Goal: Task Accomplishment & Management: Use online tool/utility

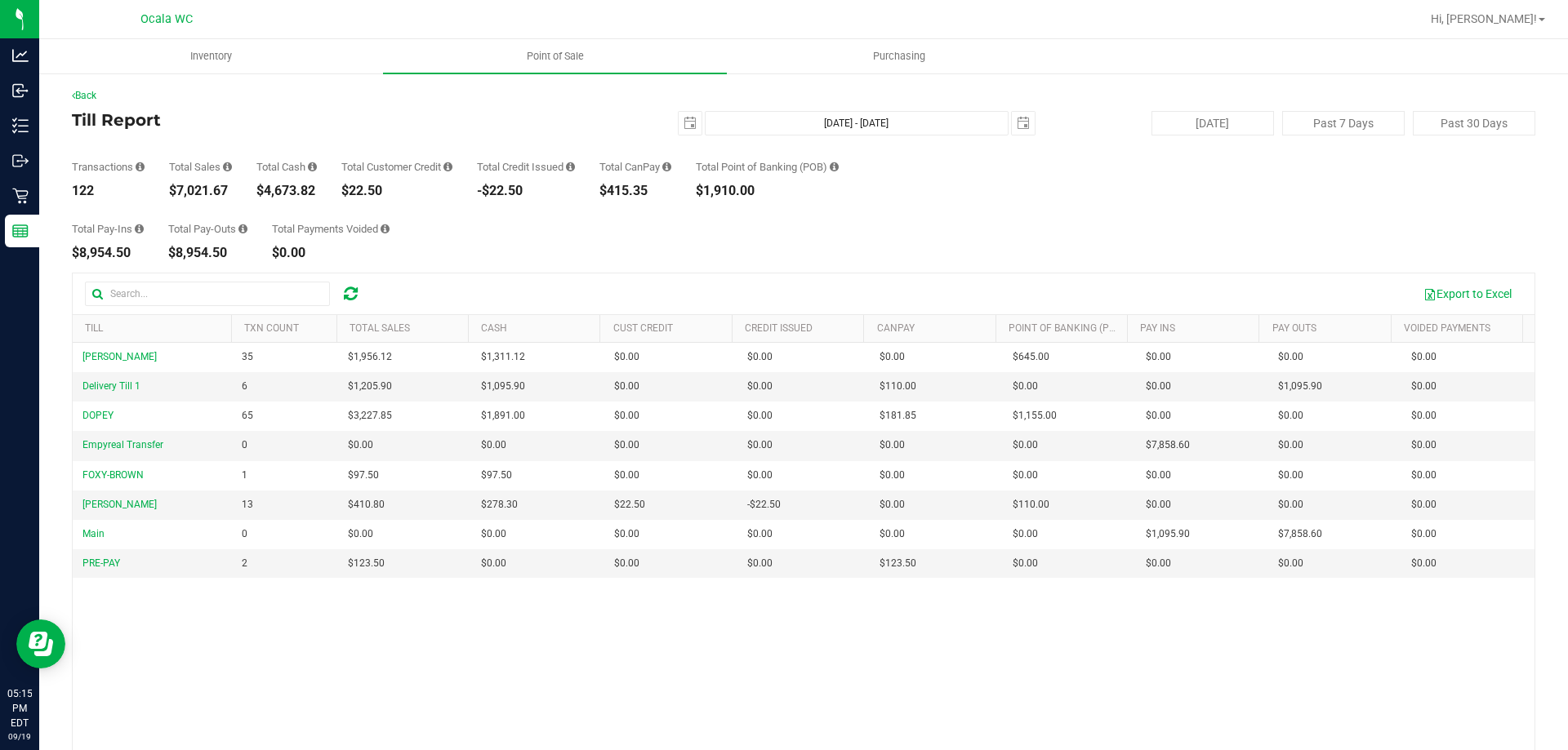
click at [1151, 199] on div "Total Pay-Ins $8,954.50 Total Pay-Outs $8,954.50 Total Payments Voided $0.00" at bounding box center [803, 229] width 1463 height 62
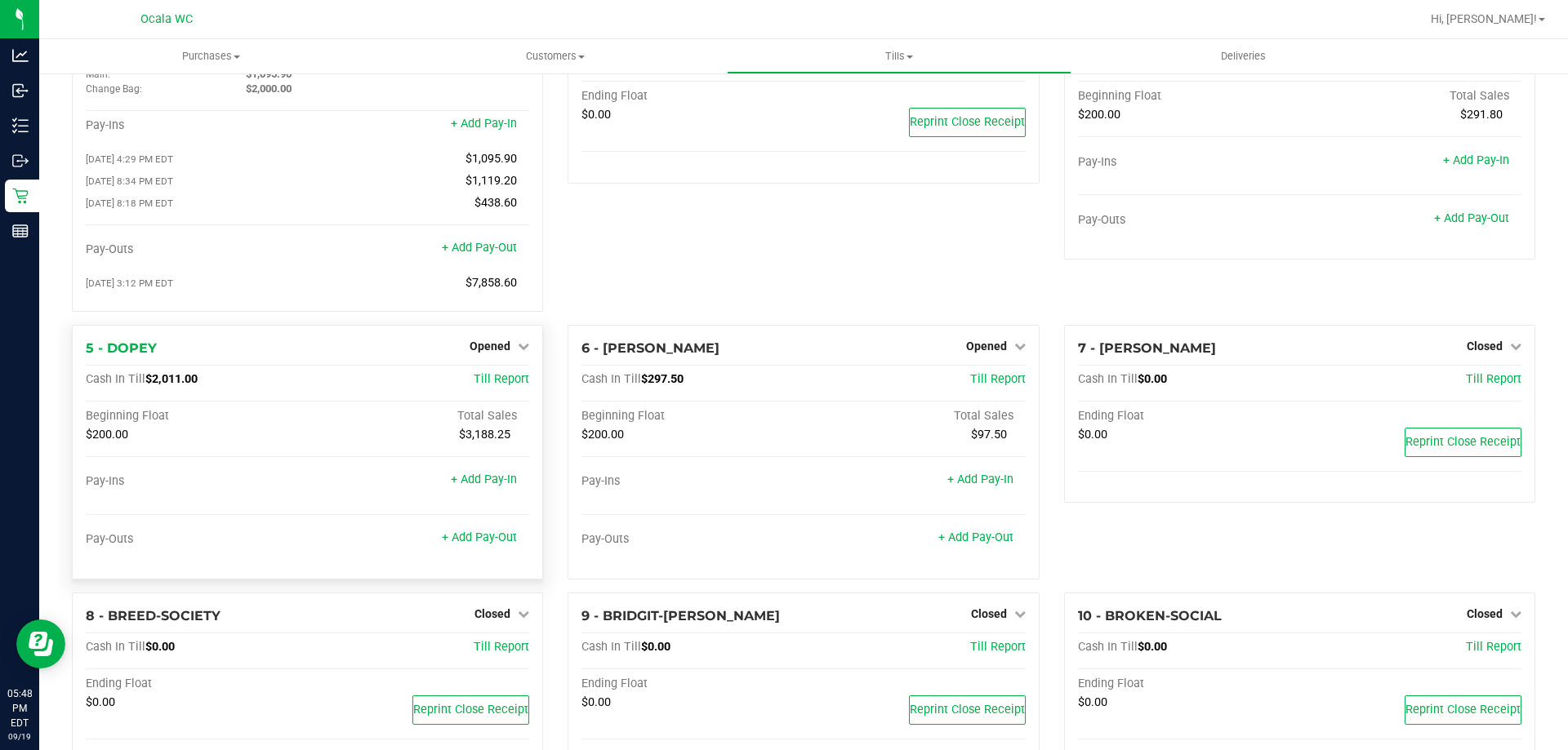
scroll to position [163, 0]
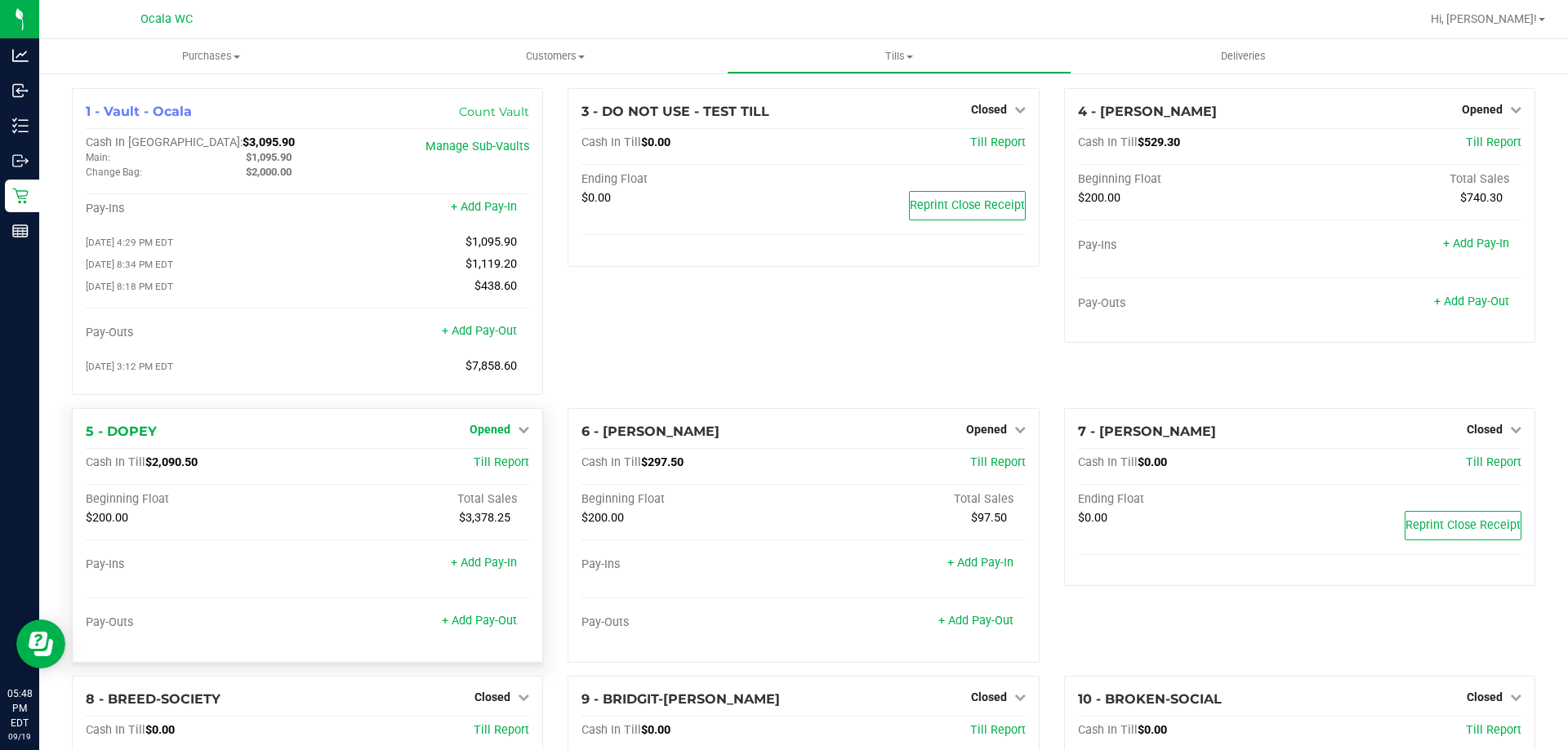
click at [494, 433] on span "Opened" at bounding box center [490, 429] width 40 height 13
click at [502, 466] on link "Close Till" at bounding box center [492, 463] width 44 height 13
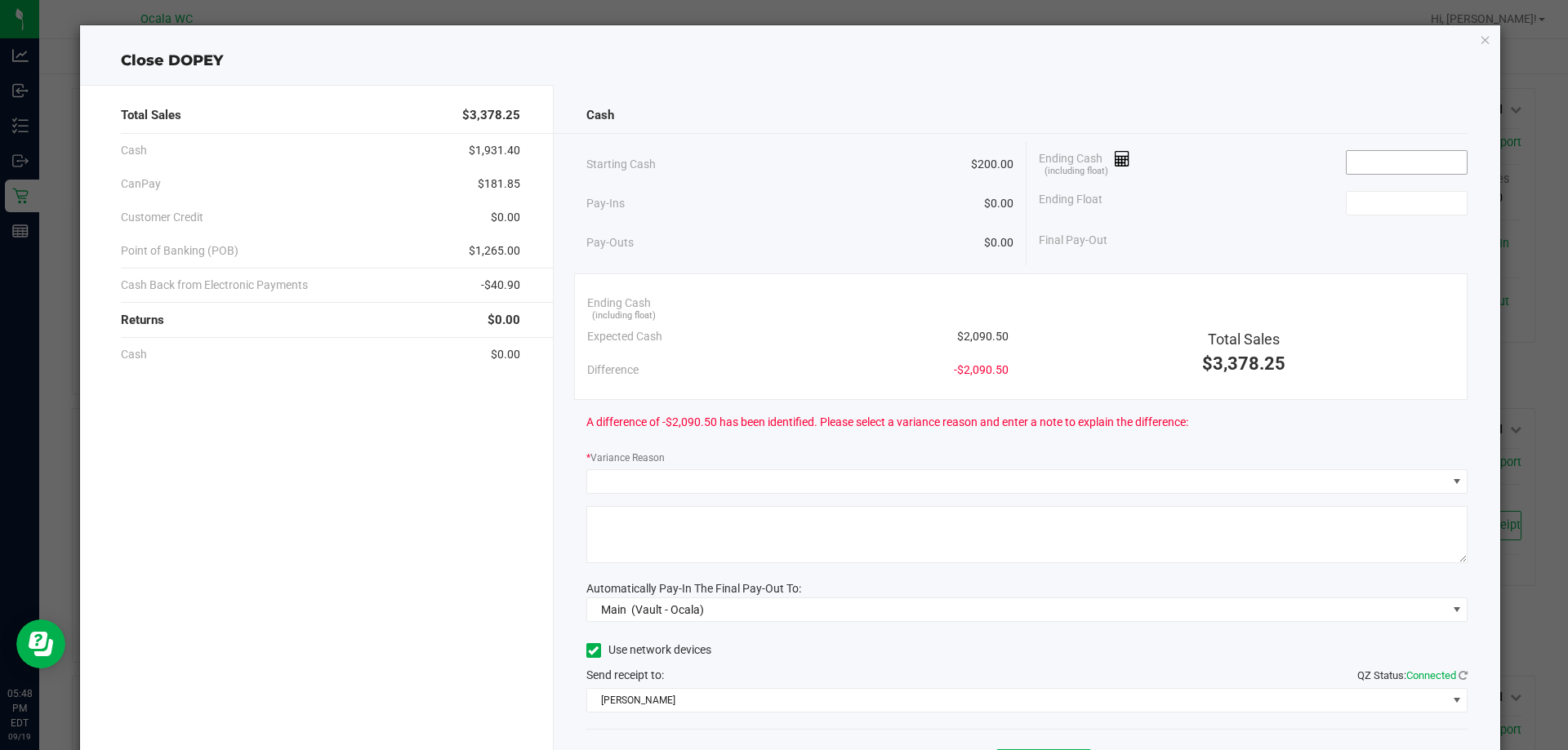
click at [1366, 158] on input at bounding box center [1406, 162] width 120 height 23
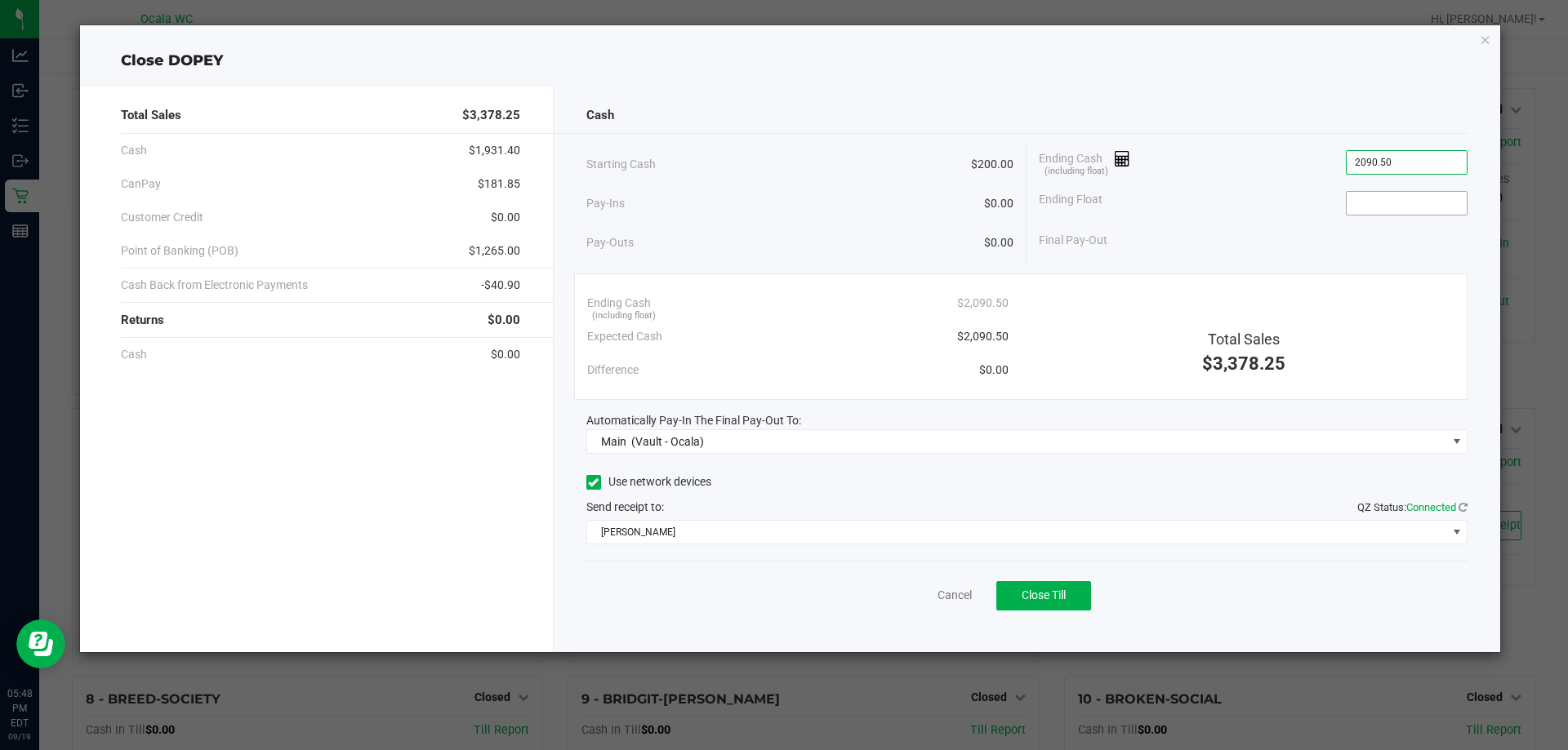
type input "$2,090.50"
click at [1383, 203] on input at bounding box center [1406, 203] width 120 height 23
type input "$200.00"
click at [1247, 249] on div "Final Pay-Out $1,890.50" at bounding box center [1253, 241] width 429 height 33
click at [1026, 592] on span "Close Till" at bounding box center [1043, 595] width 44 height 13
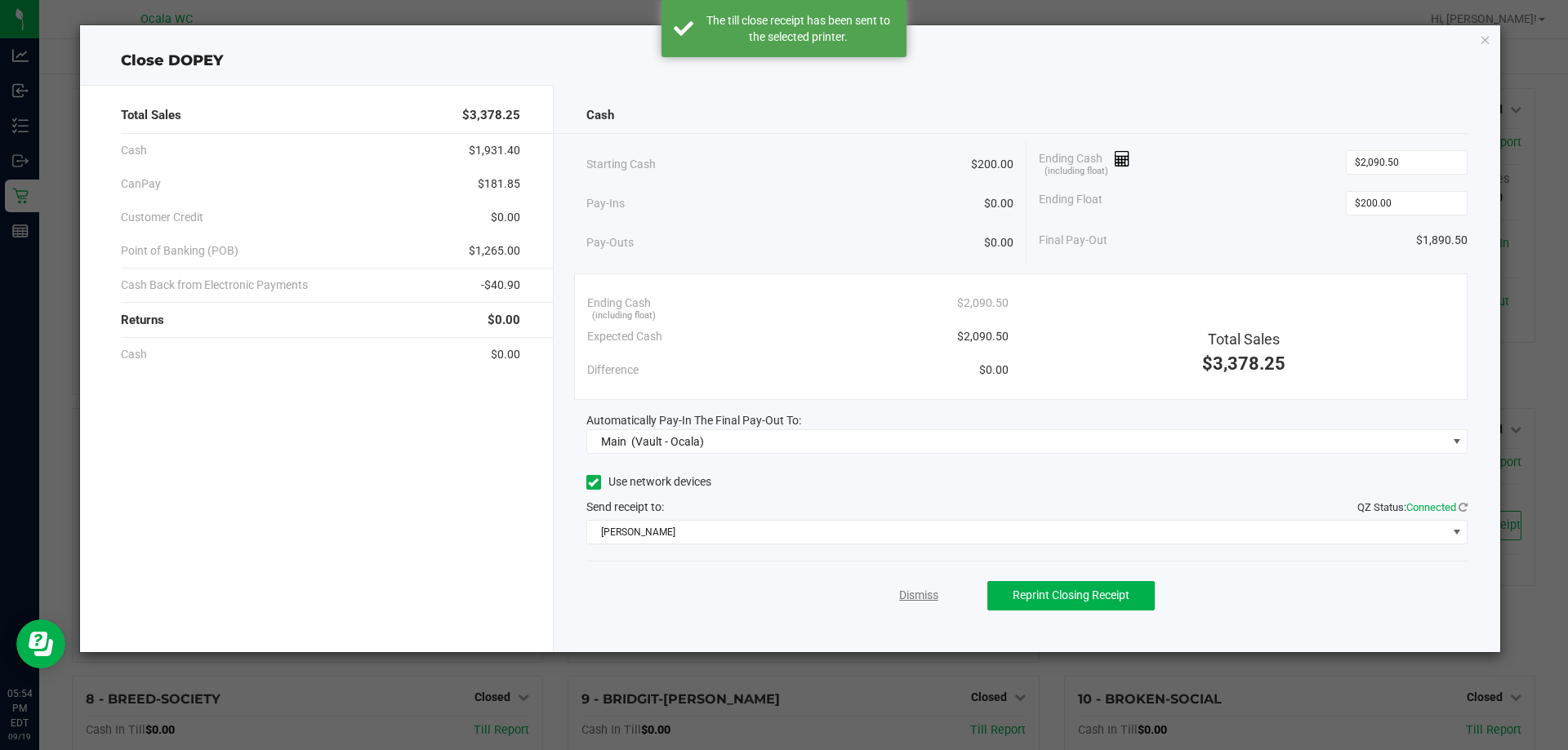
click at [917, 599] on link "Dismiss" at bounding box center [919, 595] width 39 height 17
